Goal: Task Accomplishment & Management: Complete application form

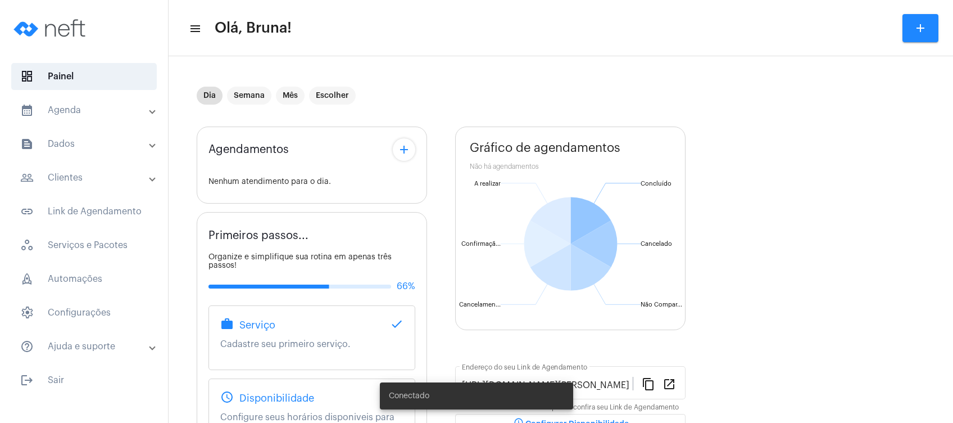
click at [108, 141] on mat-panel-title "text_snippet_outlined Dados" at bounding box center [85, 143] width 130 height 13
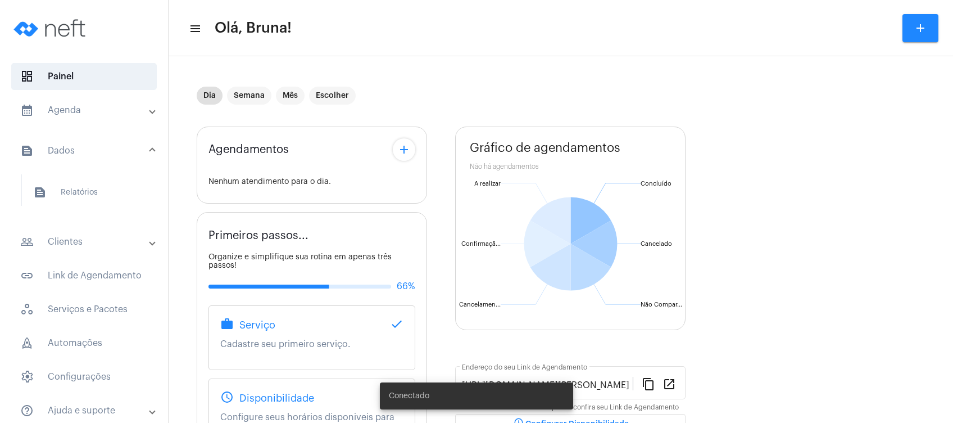
click at [71, 239] on mat-panel-title "people_outline Clientes" at bounding box center [85, 241] width 130 height 13
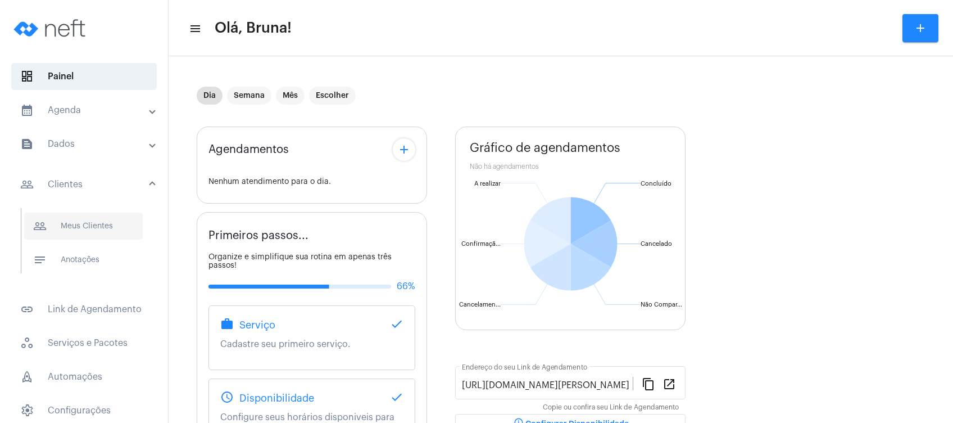
click at [95, 236] on span "people_outline Meus Clientes" at bounding box center [83, 226] width 119 height 27
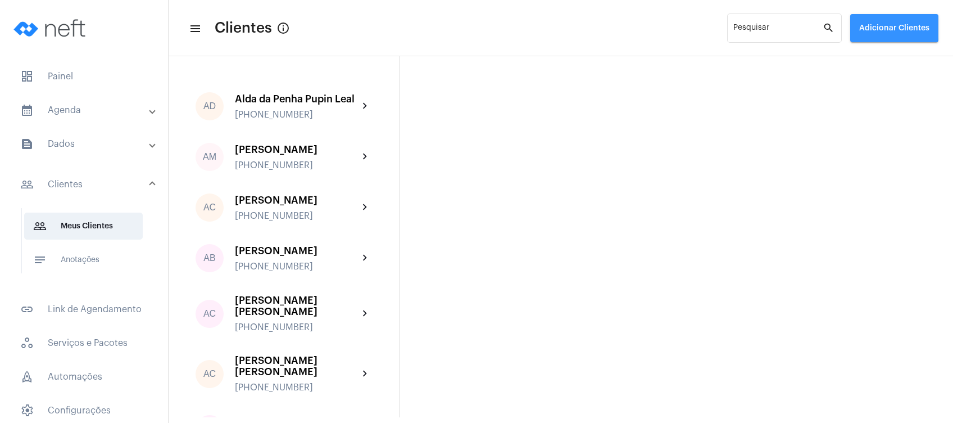
click at [883, 26] on span "Adicionar Clientes" at bounding box center [895, 28] width 70 height 8
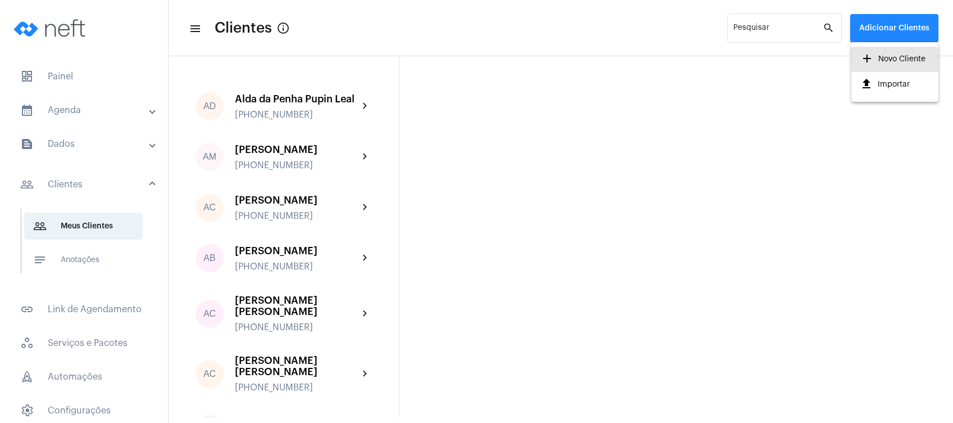
click at [883, 59] on span "add Novo Cliente" at bounding box center [893, 59] width 65 height 20
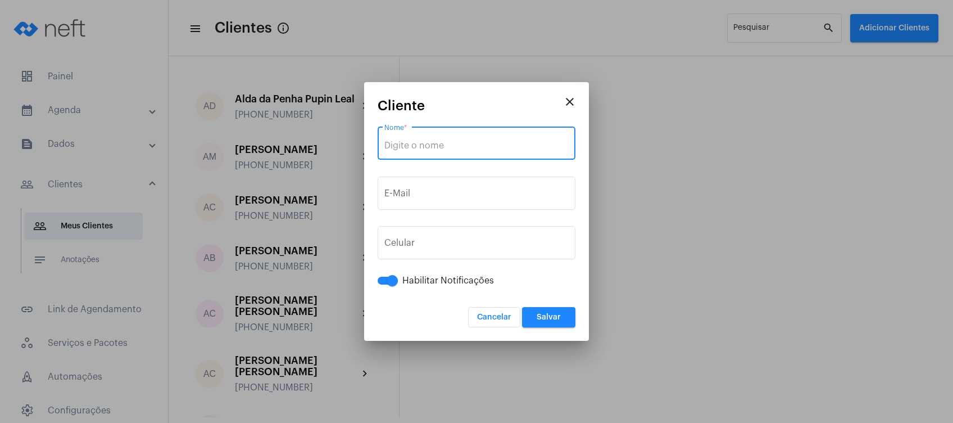
click at [445, 148] on input "Nome *" at bounding box center [477, 146] width 184 height 10
paste input "[PERSON_NAME]"
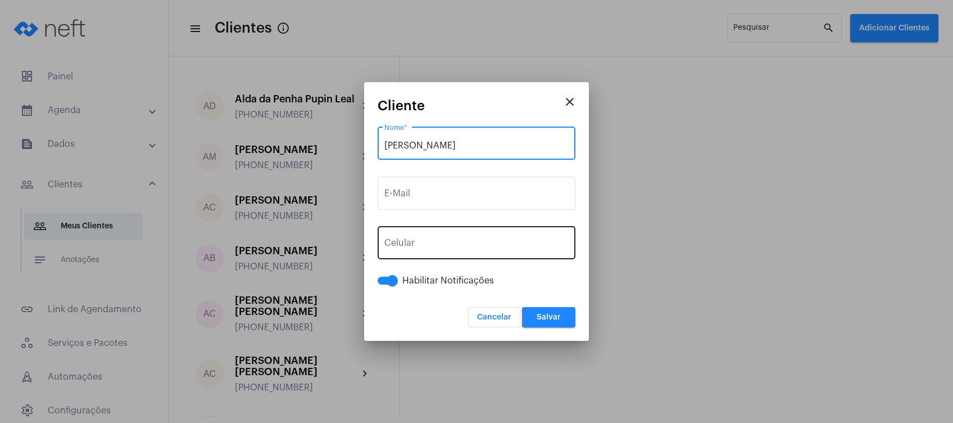
type input "[PERSON_NAME]"
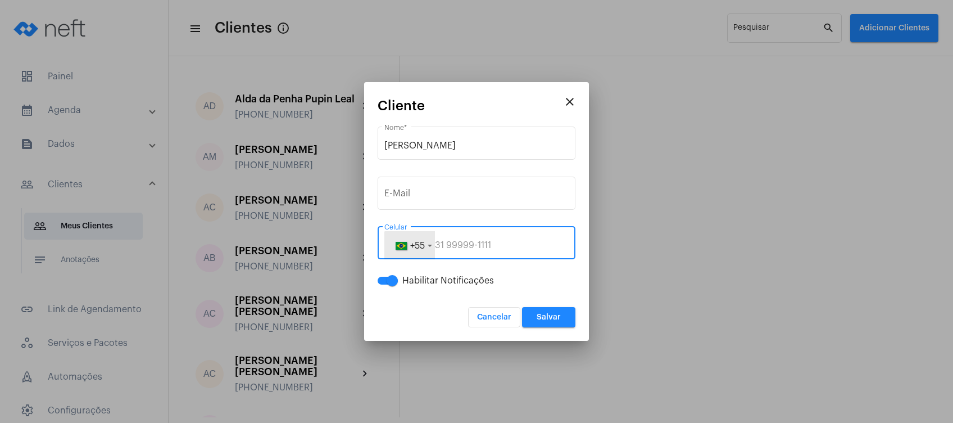
click at [432, 249] on button "+55" at bounding box center [410, 245] width 51 height 28
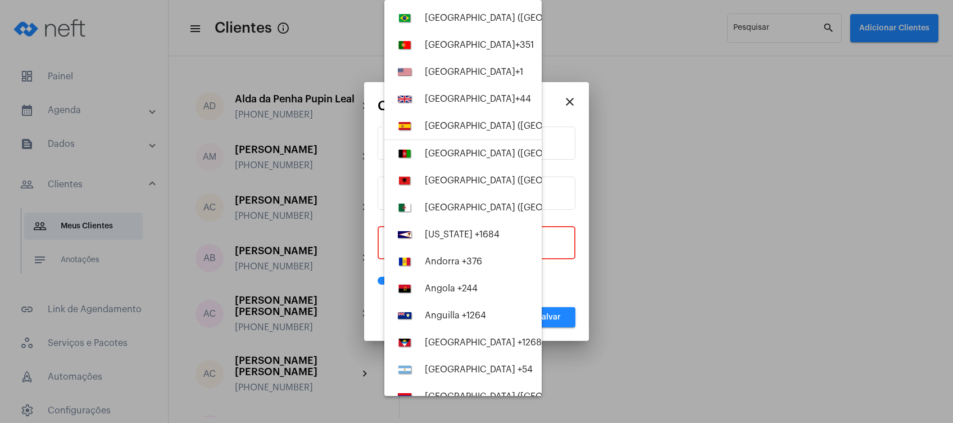
click at [562, 237] on div at bounding box center [476, 211] width 953 height 423
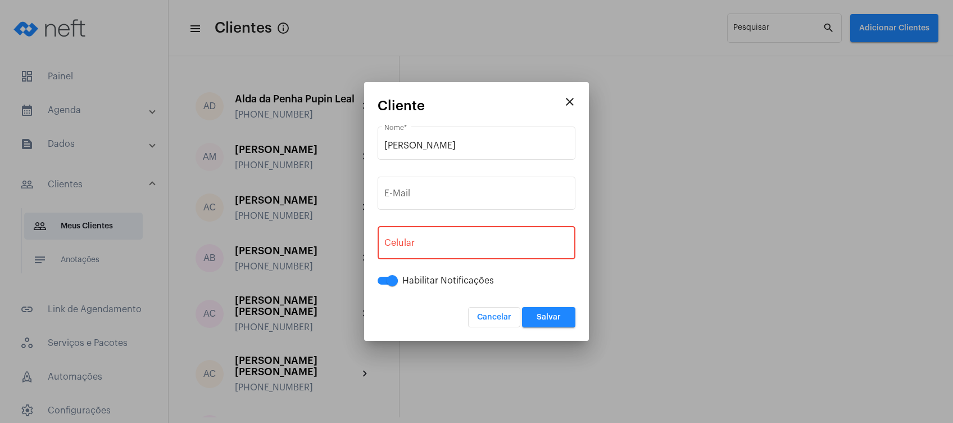
click at [562, 237] on div "+55 Celular" at bounding box center [477, 241] width 184 height 35
paste input "28999517213"
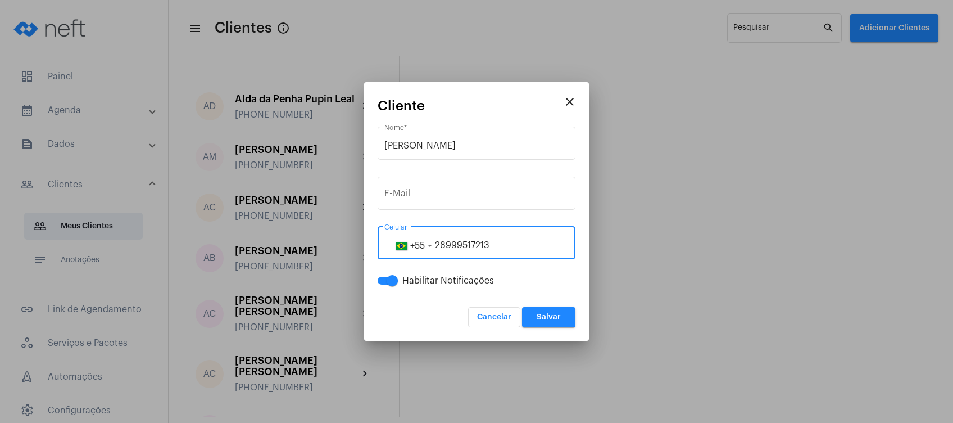
type input "28999517213"
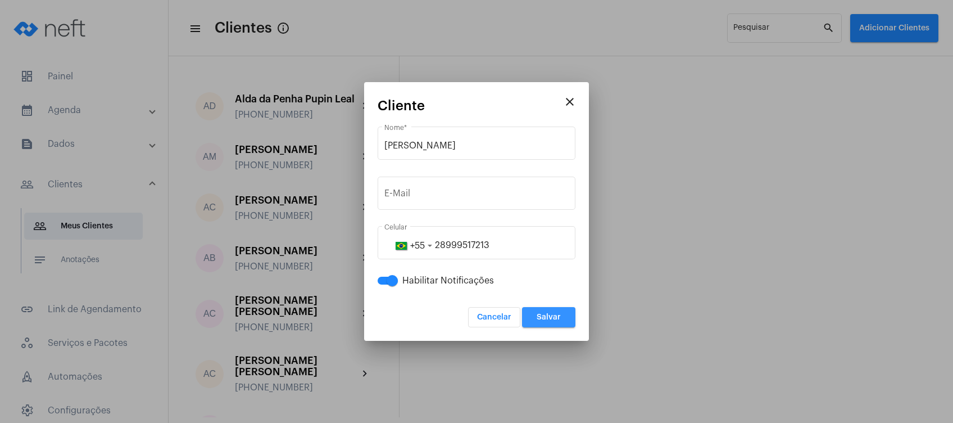
click at [540, 317] on span "Salvar" at bounding box center [549, 317] width 24 height 8
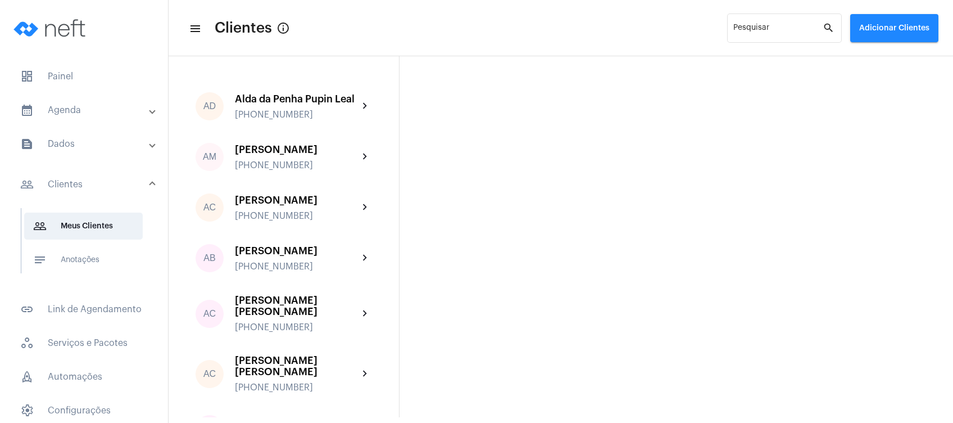
click at [87, 105] on mat-panel-title "calendar_month_outlined Agenda" at bounding box center [85, 109] width 130 height 13
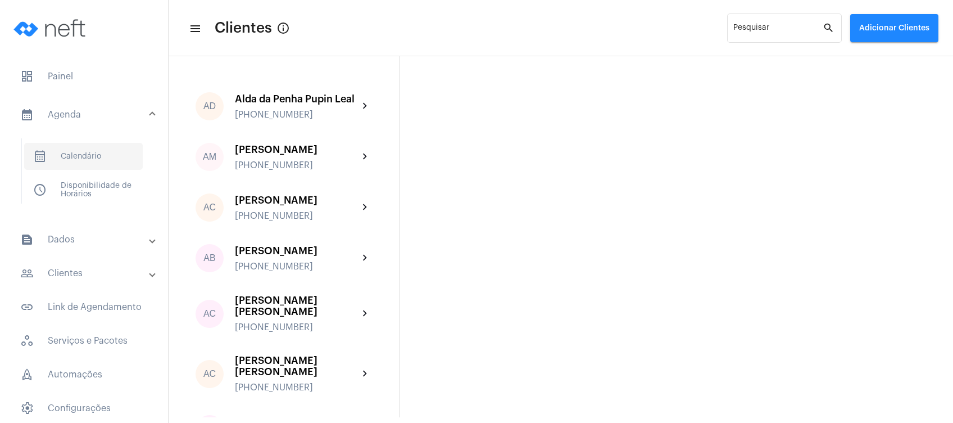
click at [82, 156] on span "calendar_month_outlined Calendário" at bounding box center [83, 156] width 119 height 27
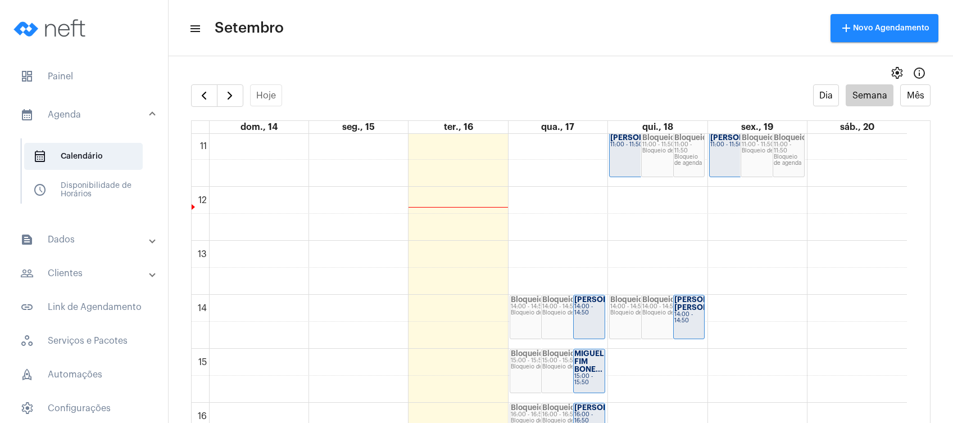
scroll to position [600, 0]
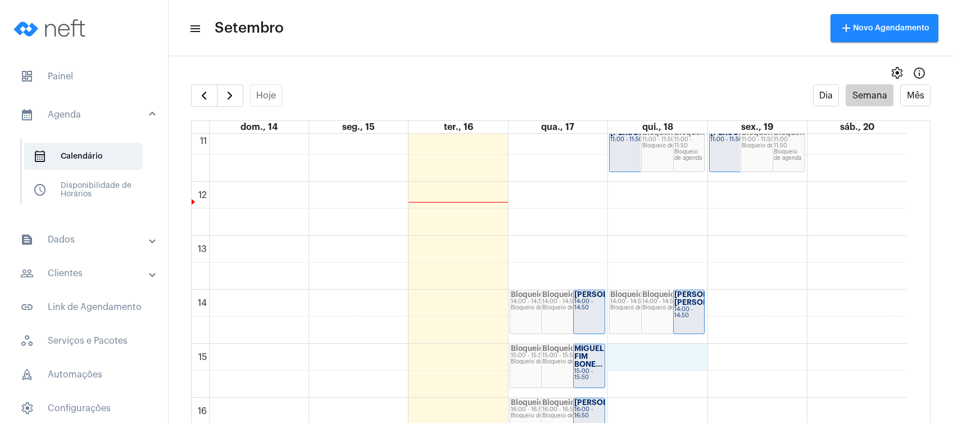
click at [654, 355] on div "00 01 02 03 04 05 06 07 08 09 10 11 12 13 14 15 16 17 18 19 20 21 22 23 Bloquei…" at bounding box center [550, 181] width 716 height 1295
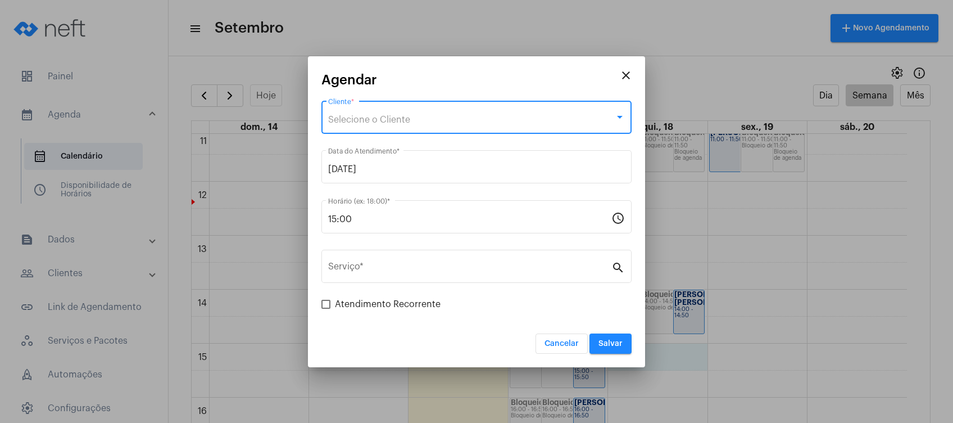
click at [406, 122] on span "Selecione o Cliente" at bounding box center [369, 119] width 82 height 9
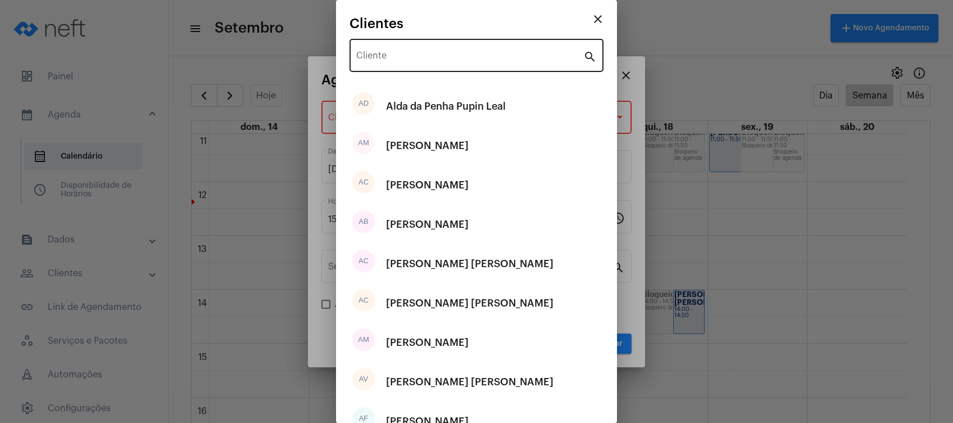
click at [453, 67] on div "Cliente" at bounding box center [469, 54] width 227 height 35
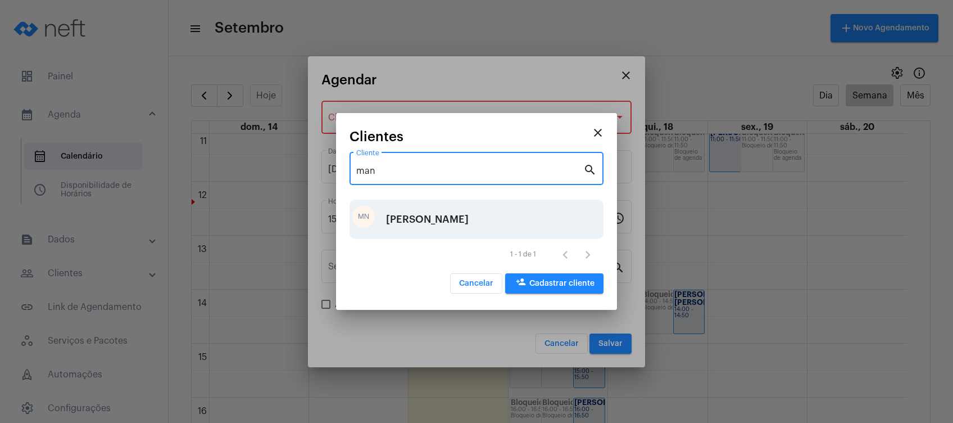
type input "man"
click at [426, 214] on div "[PERSON_NAME]" at bounding box center [427, 219] width 83 height 34
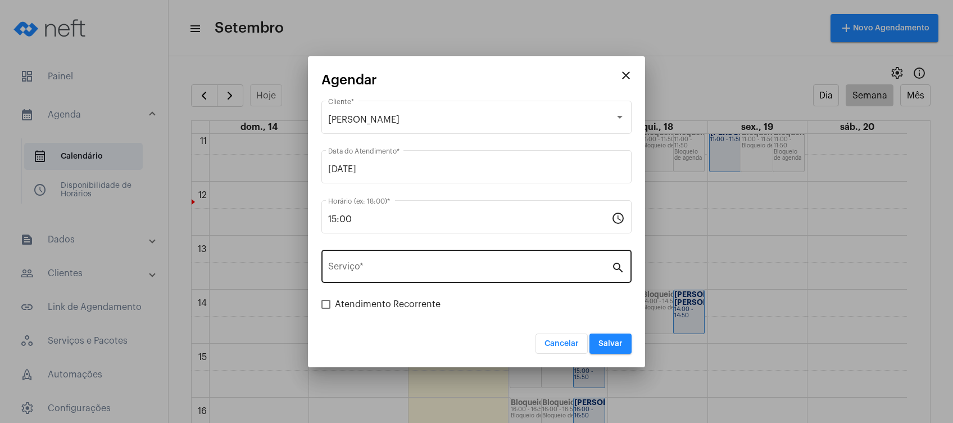
click at [424, 258] on div "Serviço *" at bounding box center [469, 264] width 283 height 35
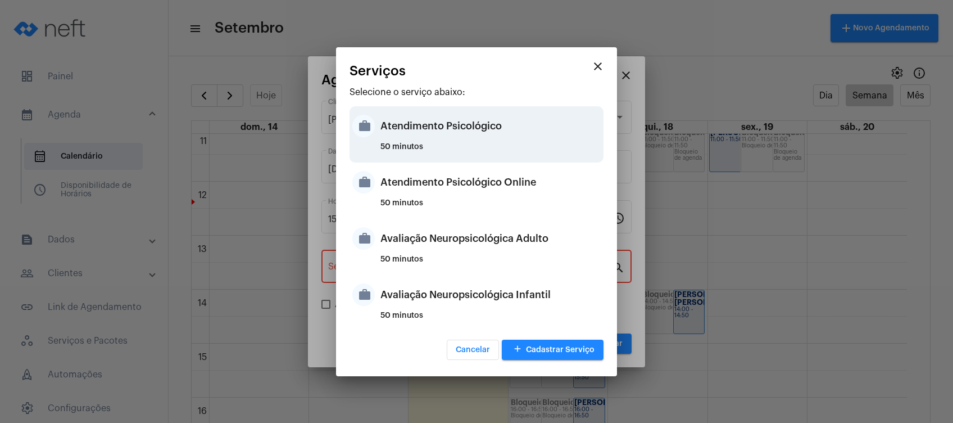
click at [508, 143] on div "50 minutos" at bounding box center [491, 151] width 220 height 17
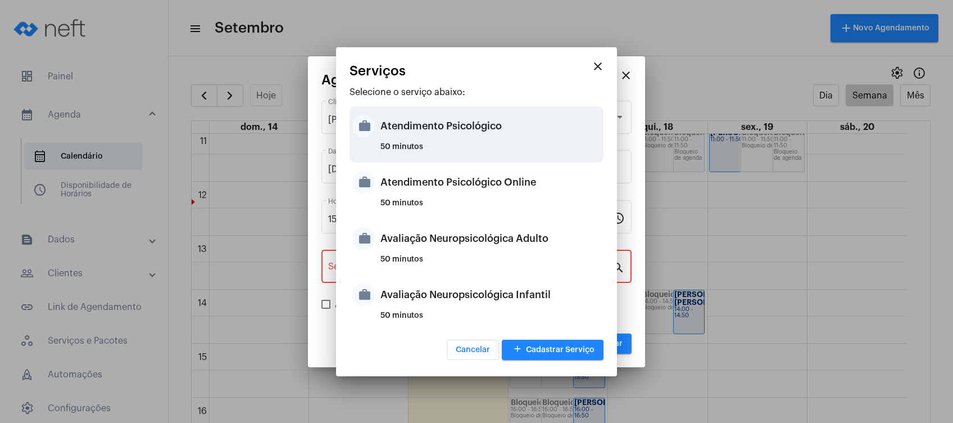
type input "Atendimento Psicológico"
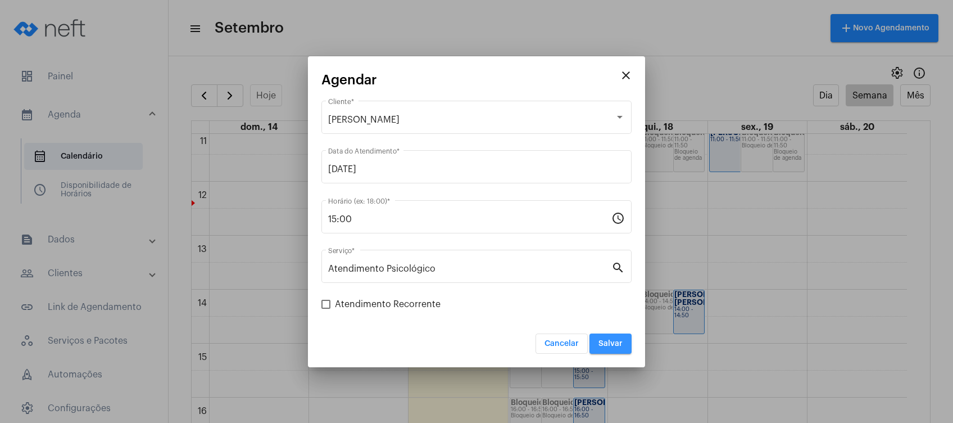
click at [623, 339] on button "Salvar" at bounding box center [611, 343] width 42 height 20
